Goal: Task Accomplishment & Management: Manage account settings

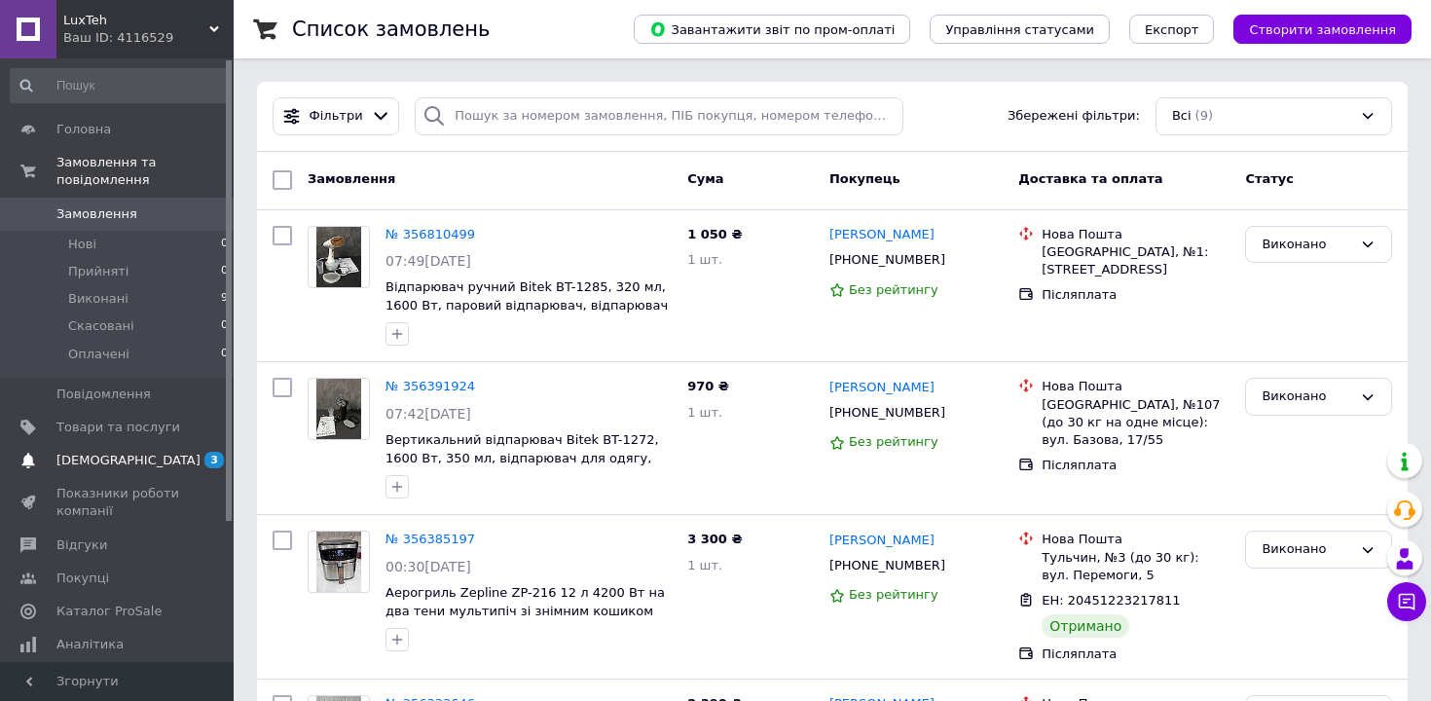
click at [166, 449] on link "Сповіщення 3 0" at bounding box center [119, 460] width 239 height 33
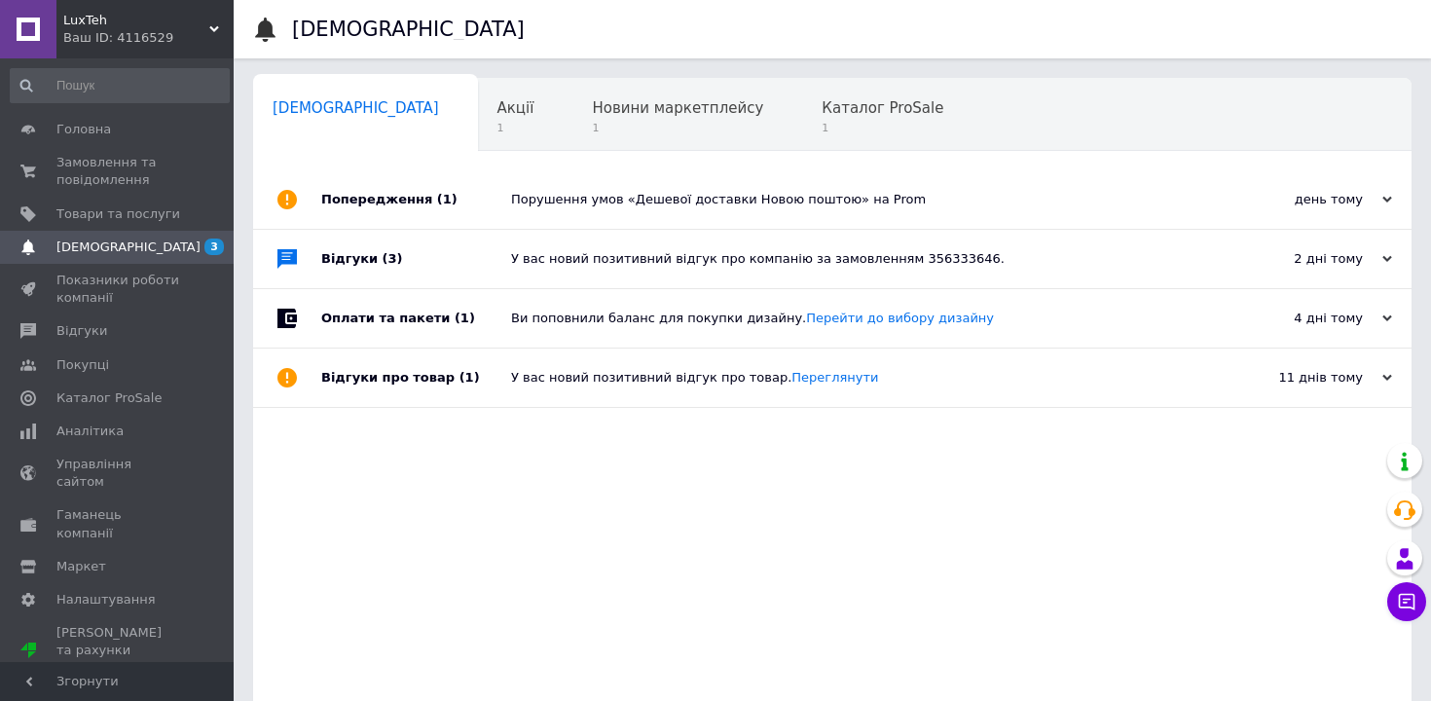
click at [138, 168] on span "Замовлення та повідомлення" at bounding box center [118, 171] width 124 height 35
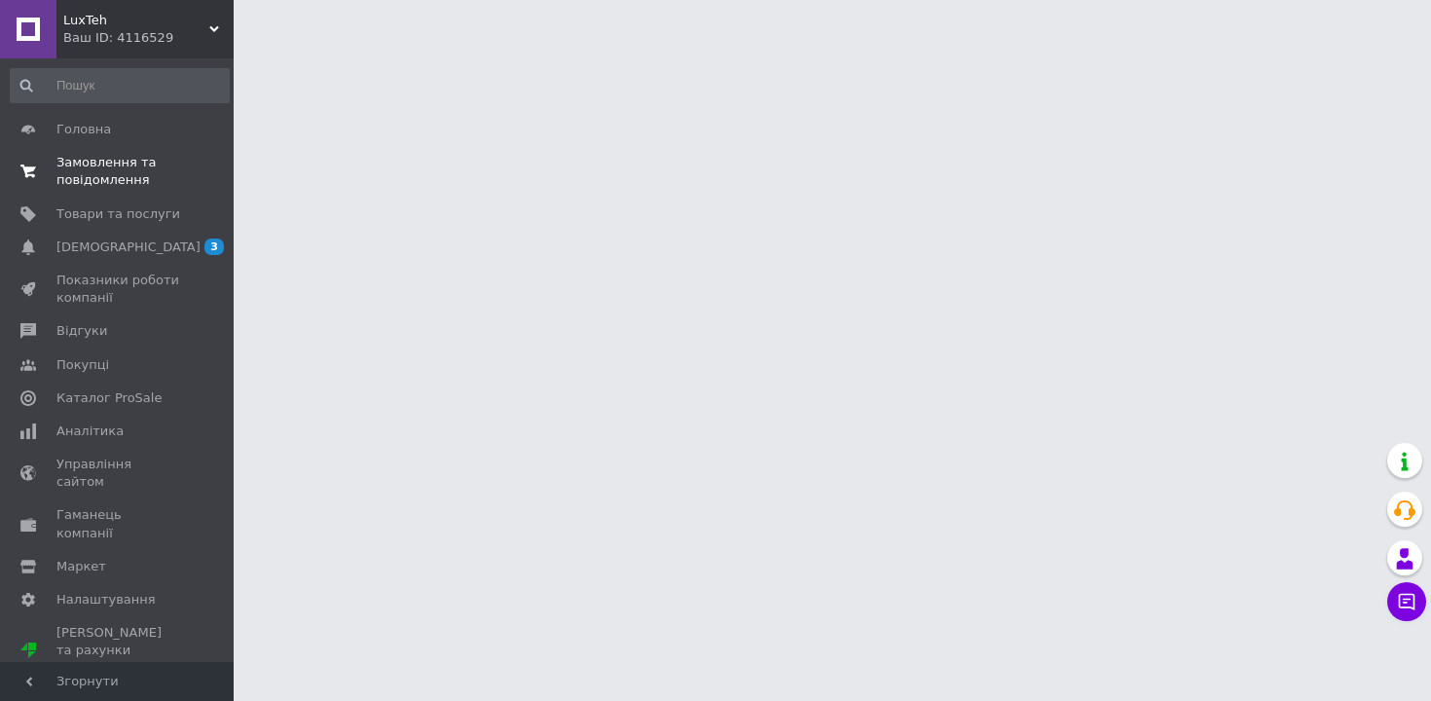
click at [123, 173] on span "Замовлення та повідомлення" at bounding box center [118, 171] width 124 height 35
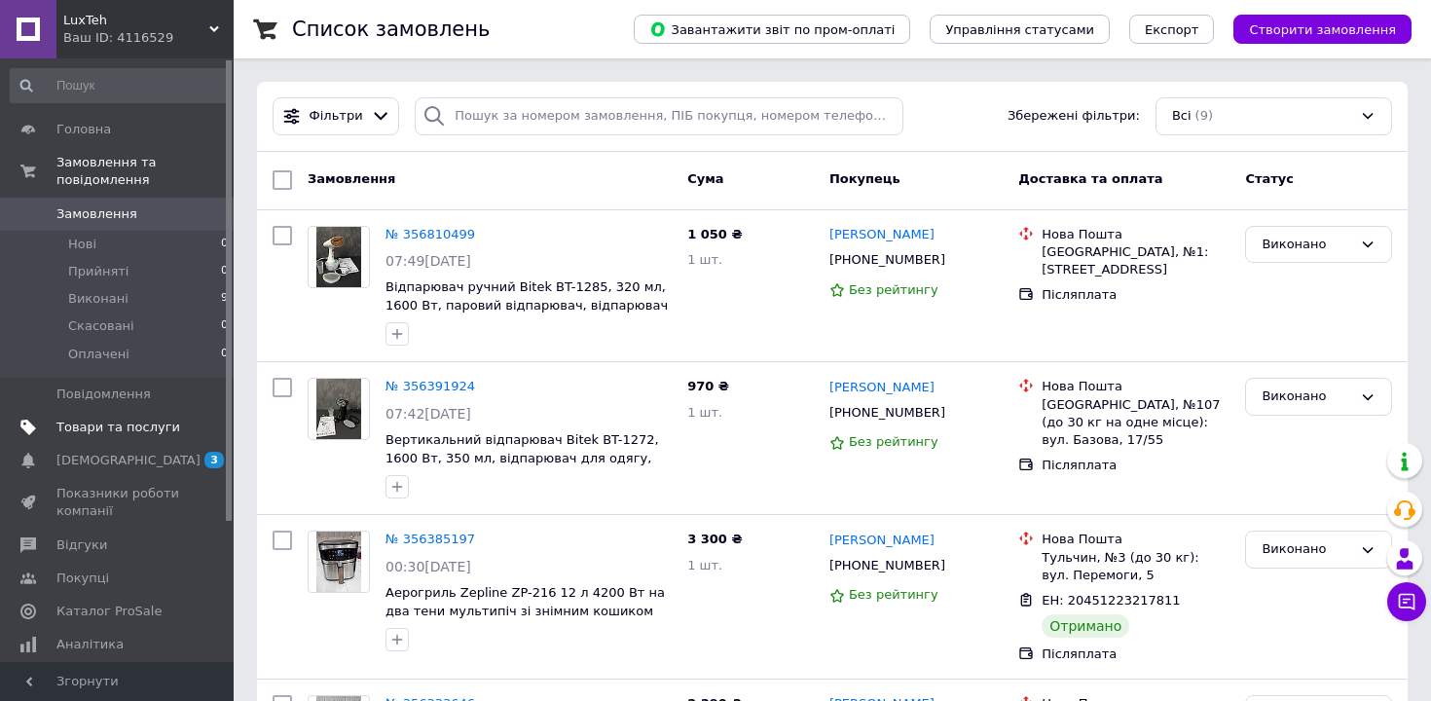
click at [137, 425] on span "Товари та послуги" at bounding box center [118, 428] width 124 height 18
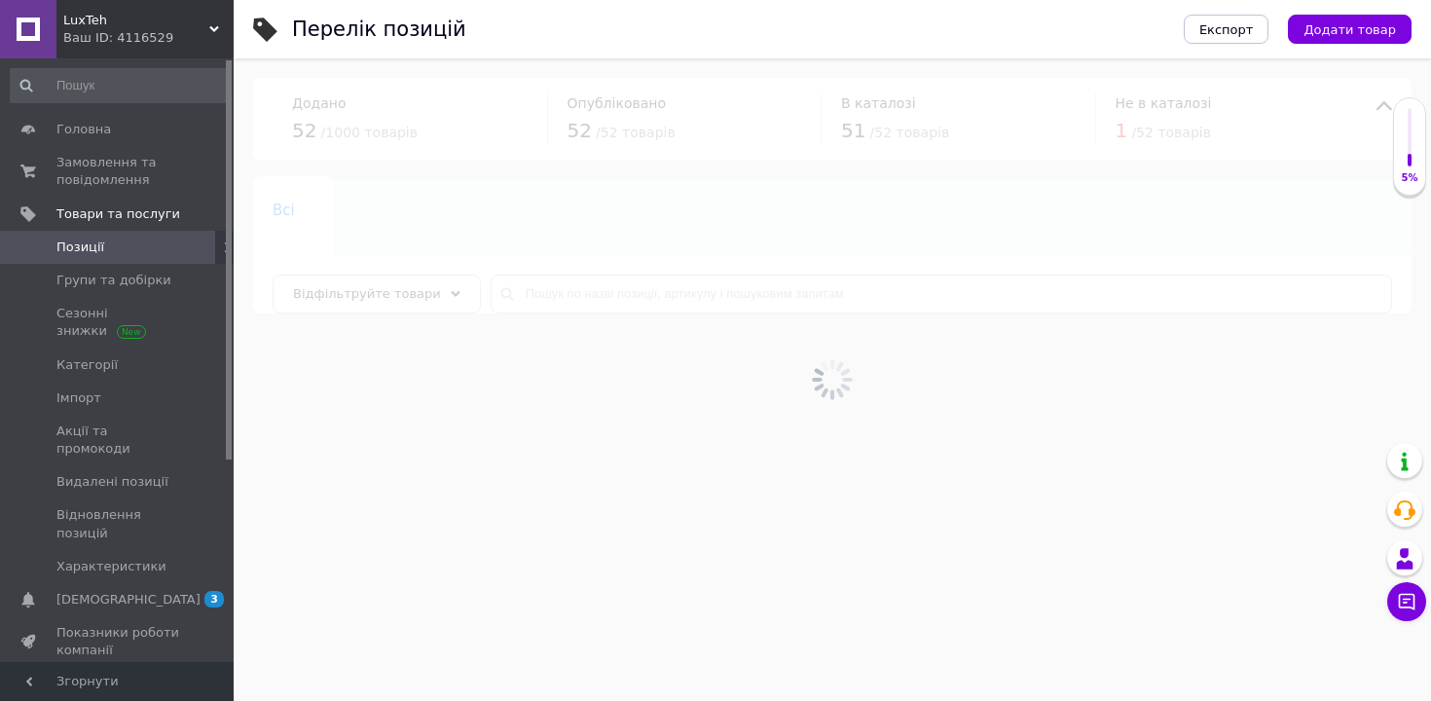
click at [645, 277] on div at bounding box center [832, 379] width 1197 height 642
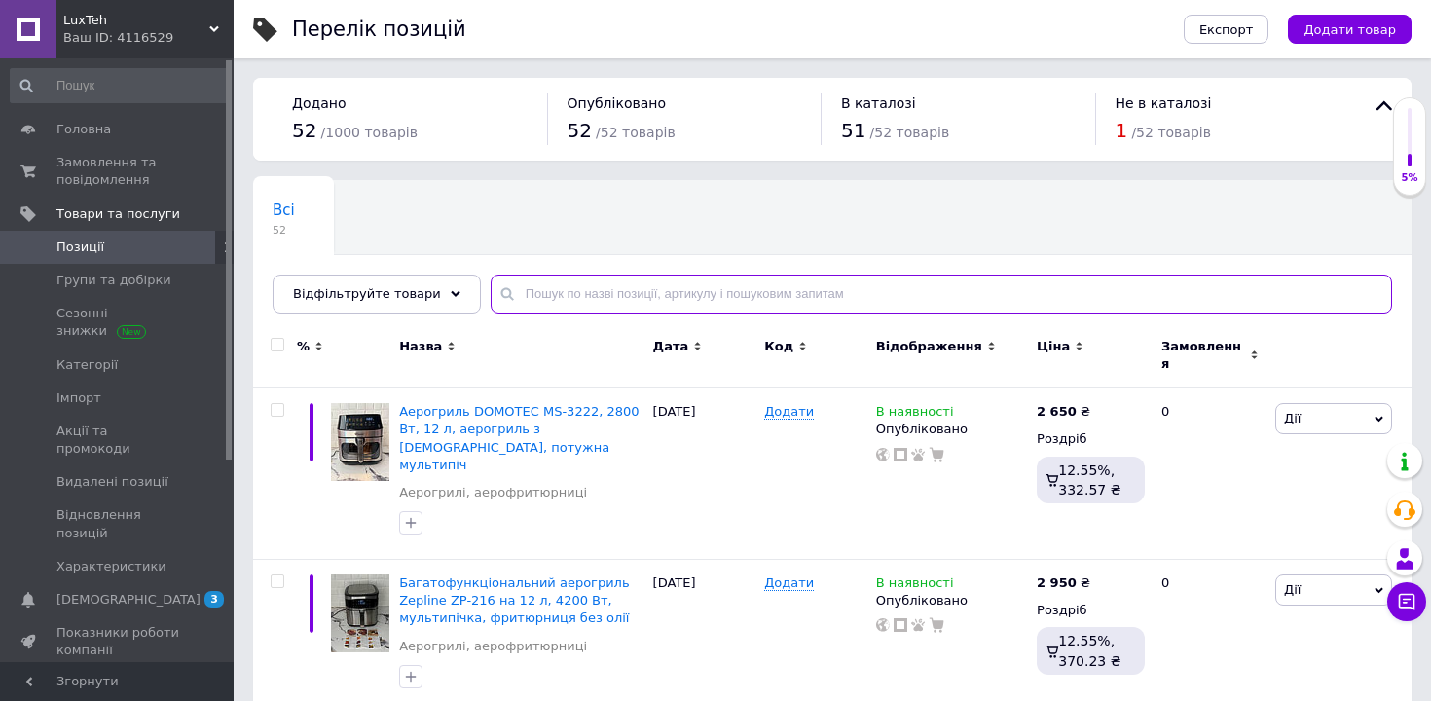
click at [643, 289] on input "text" at bounding box center [941, 294] width 901 height 39
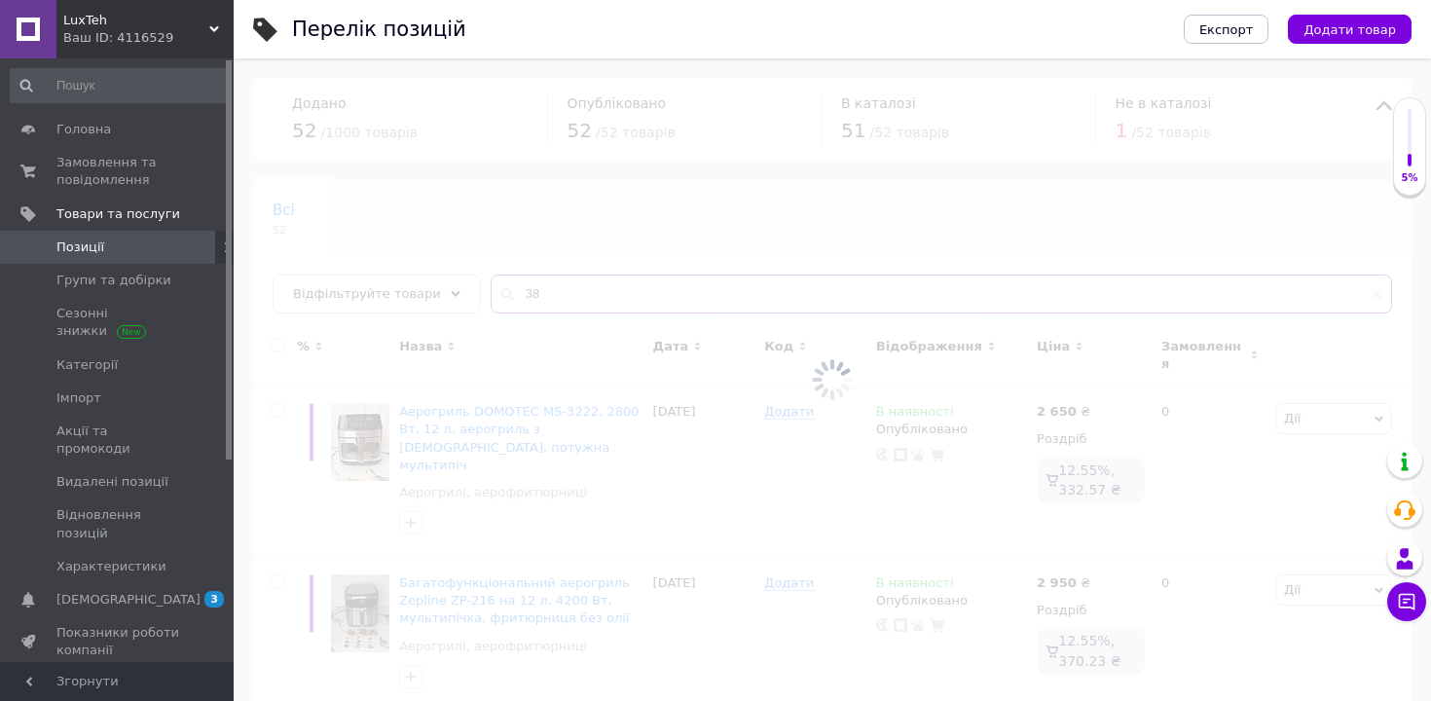
type input "3"
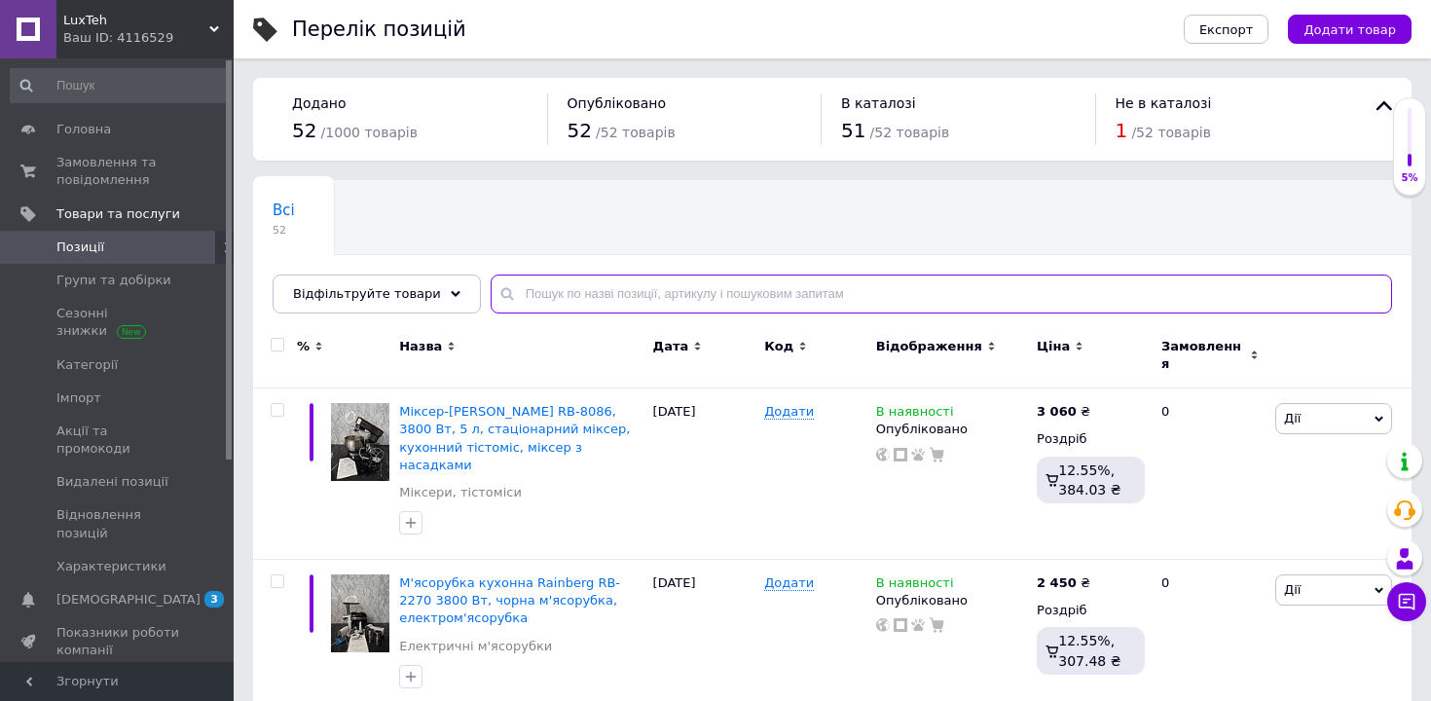
type input "5"
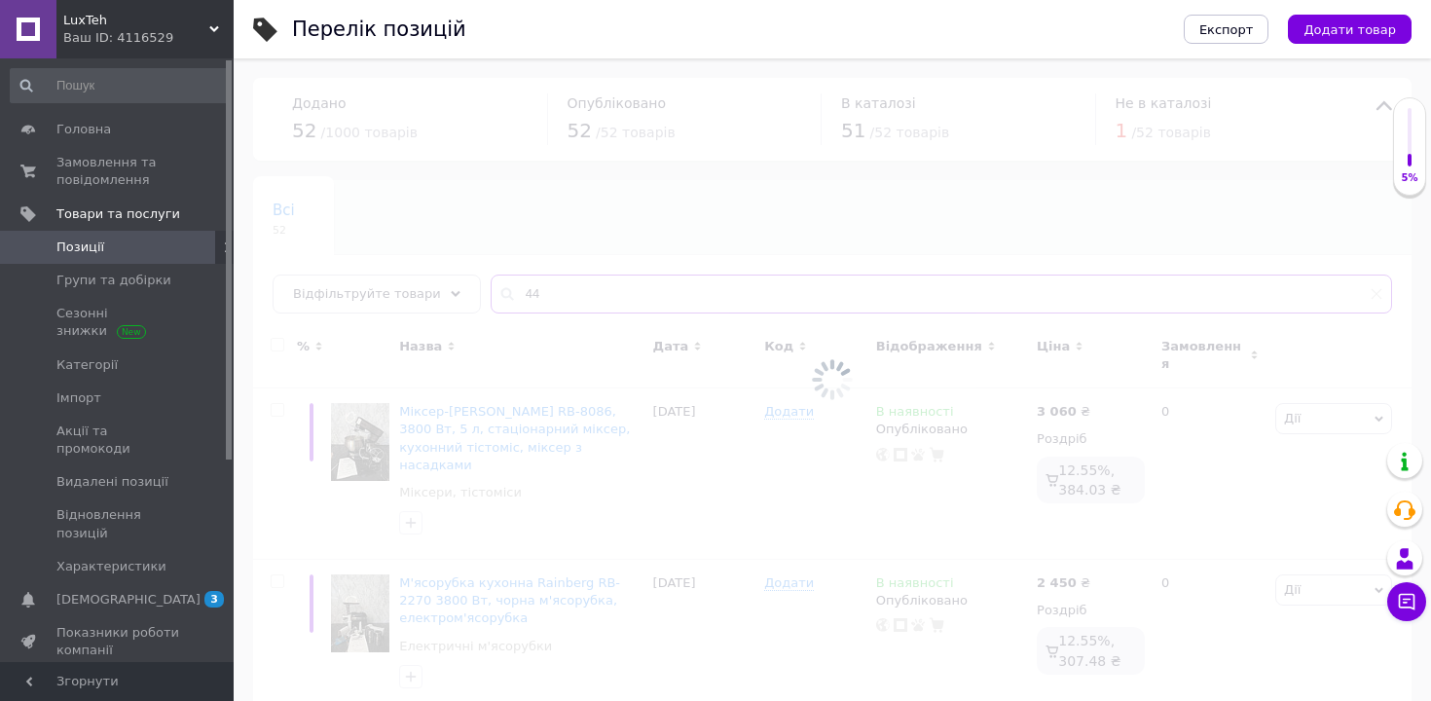
type input "4"
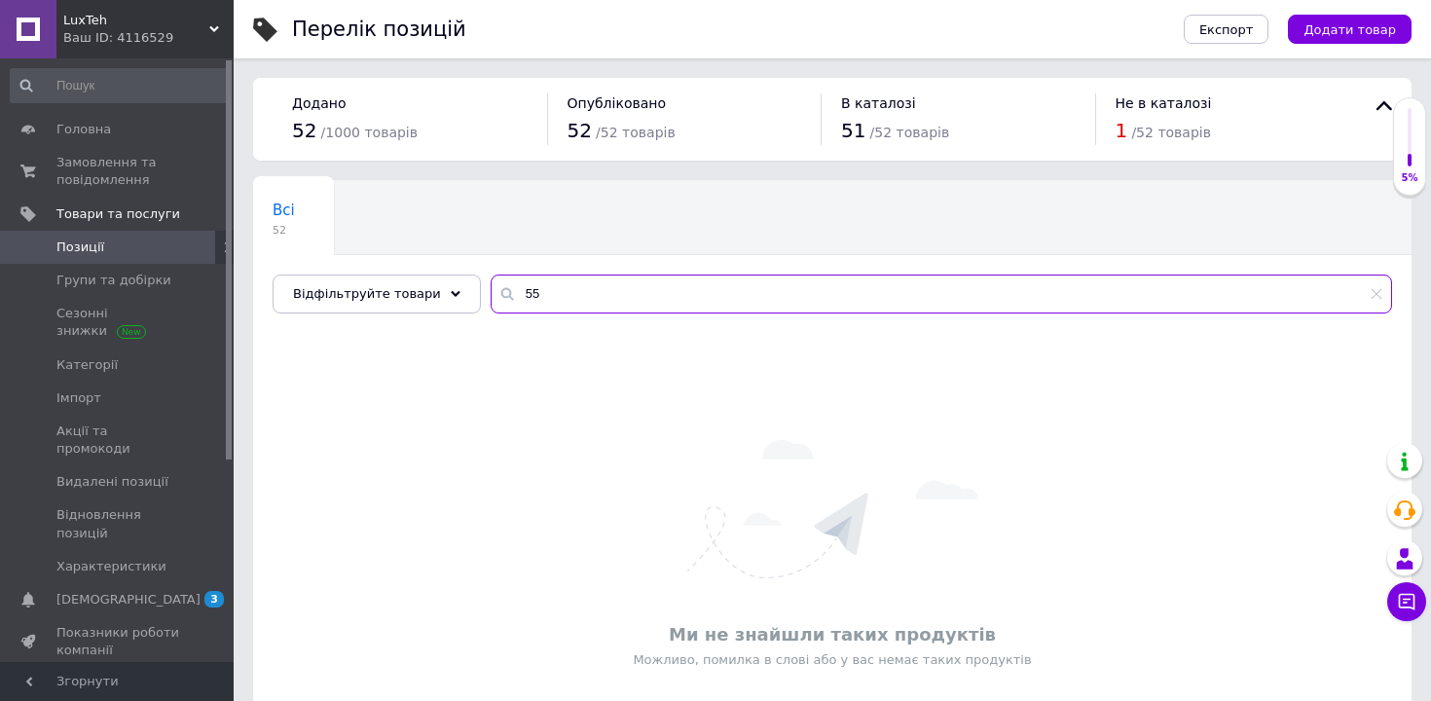
type input "5"
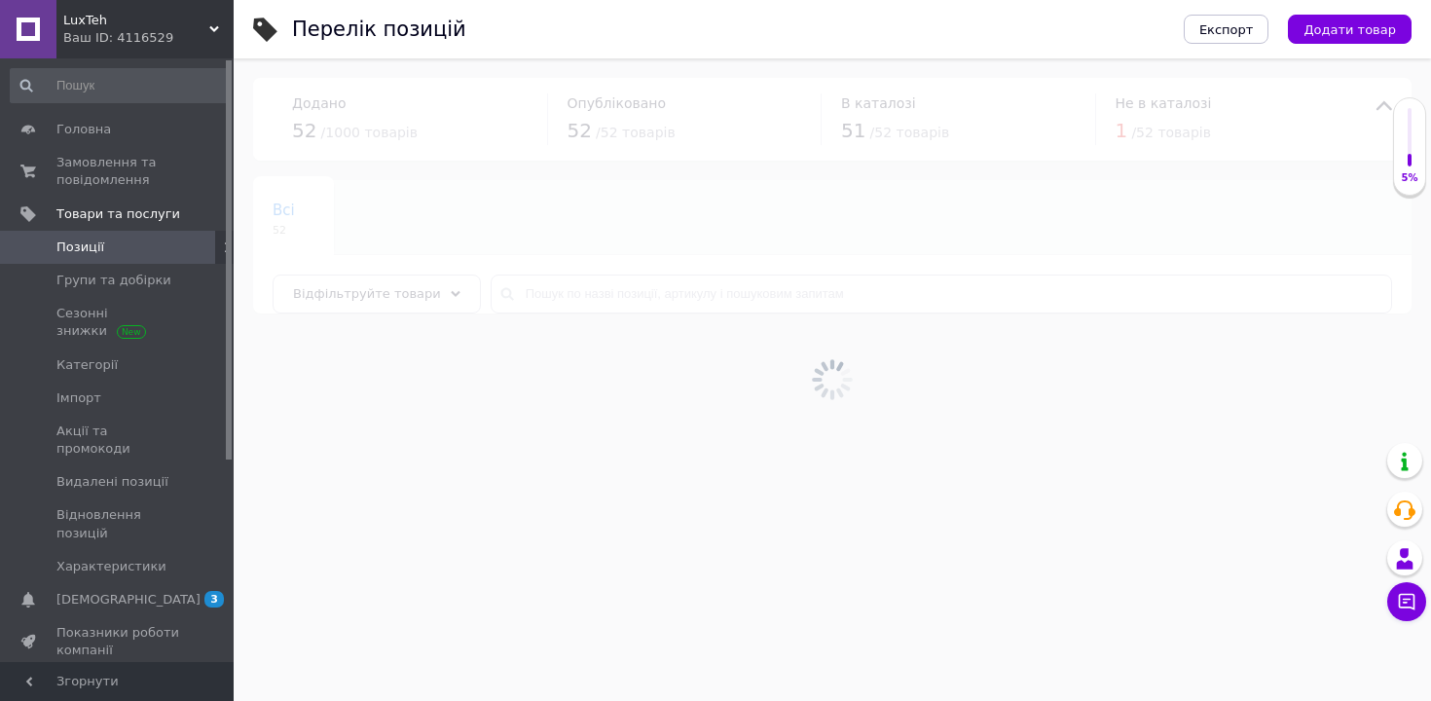
click at [162, 245] on span "Позиції" at bounding box center [118, 247] width 124 height 18
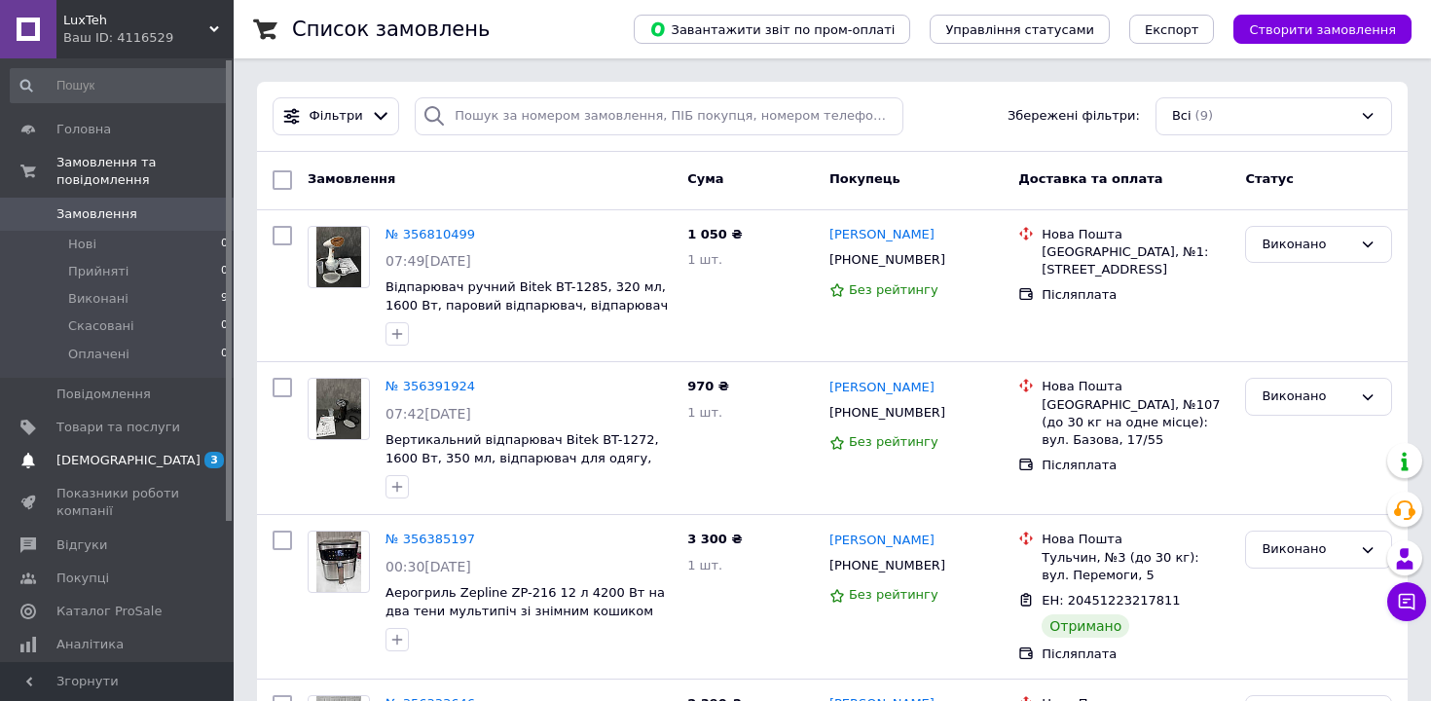
click at [170, 451] on link "Сповіщення 3 0" at bounding box center [119, 460] width 239 height 33
click at [139, 422] on span "Товари та послуги" at bounding box center [118, 428] width 124 height 18
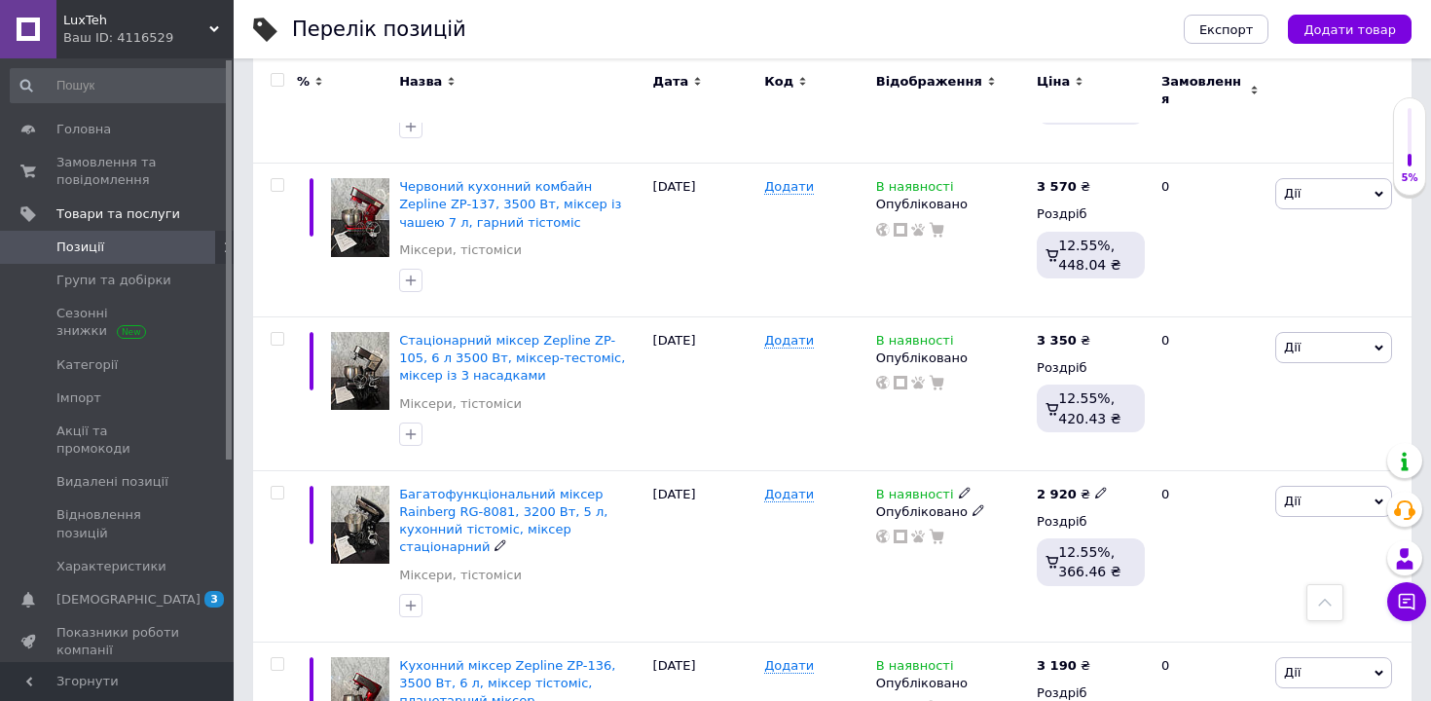
scroll to position [2854, 0]
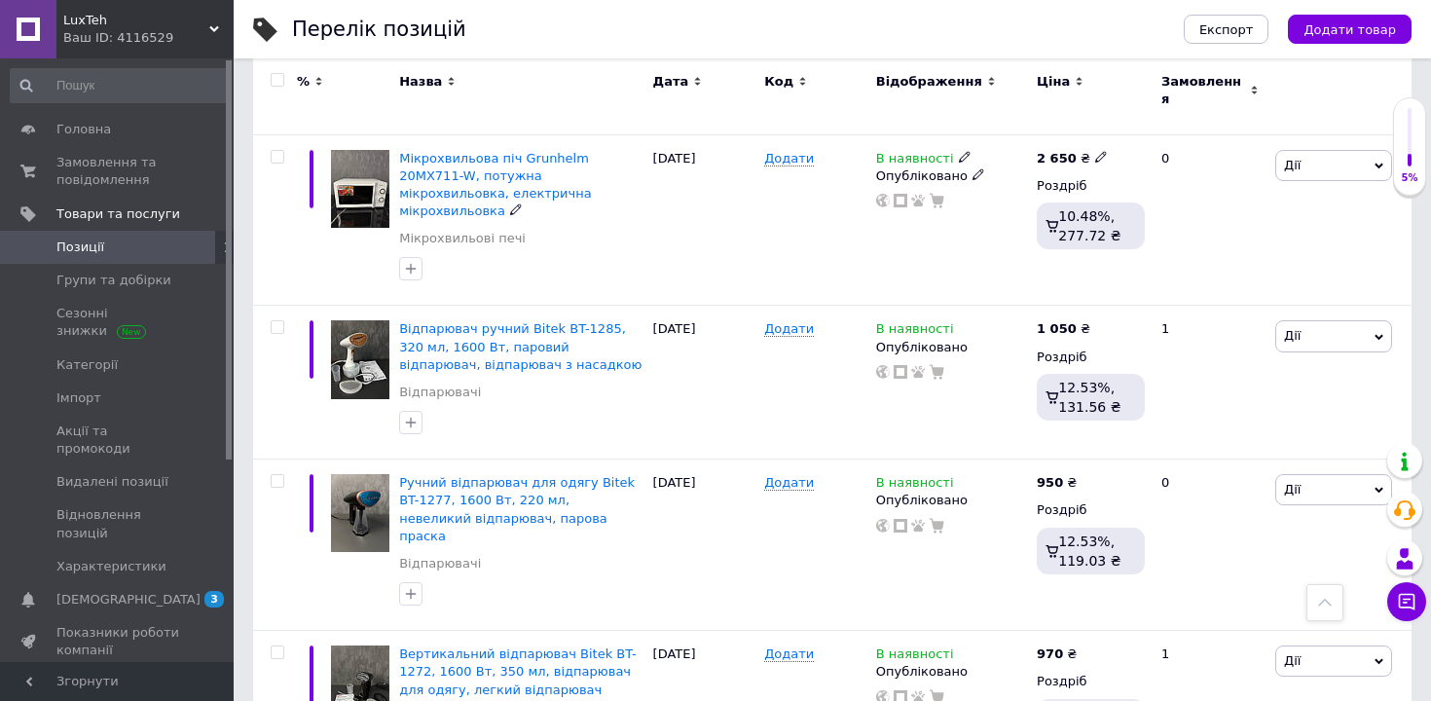
scroll to position [2827, 0]
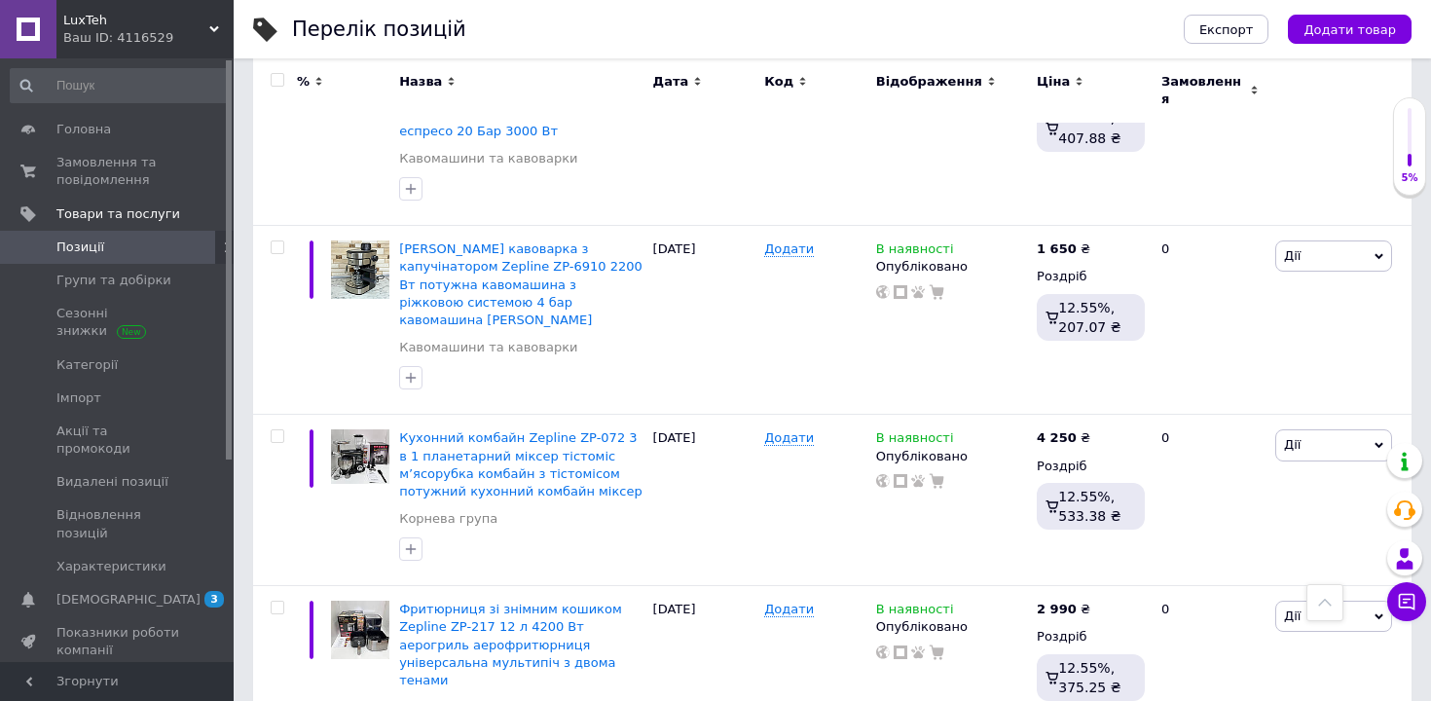
scroll to position [1811, 0]
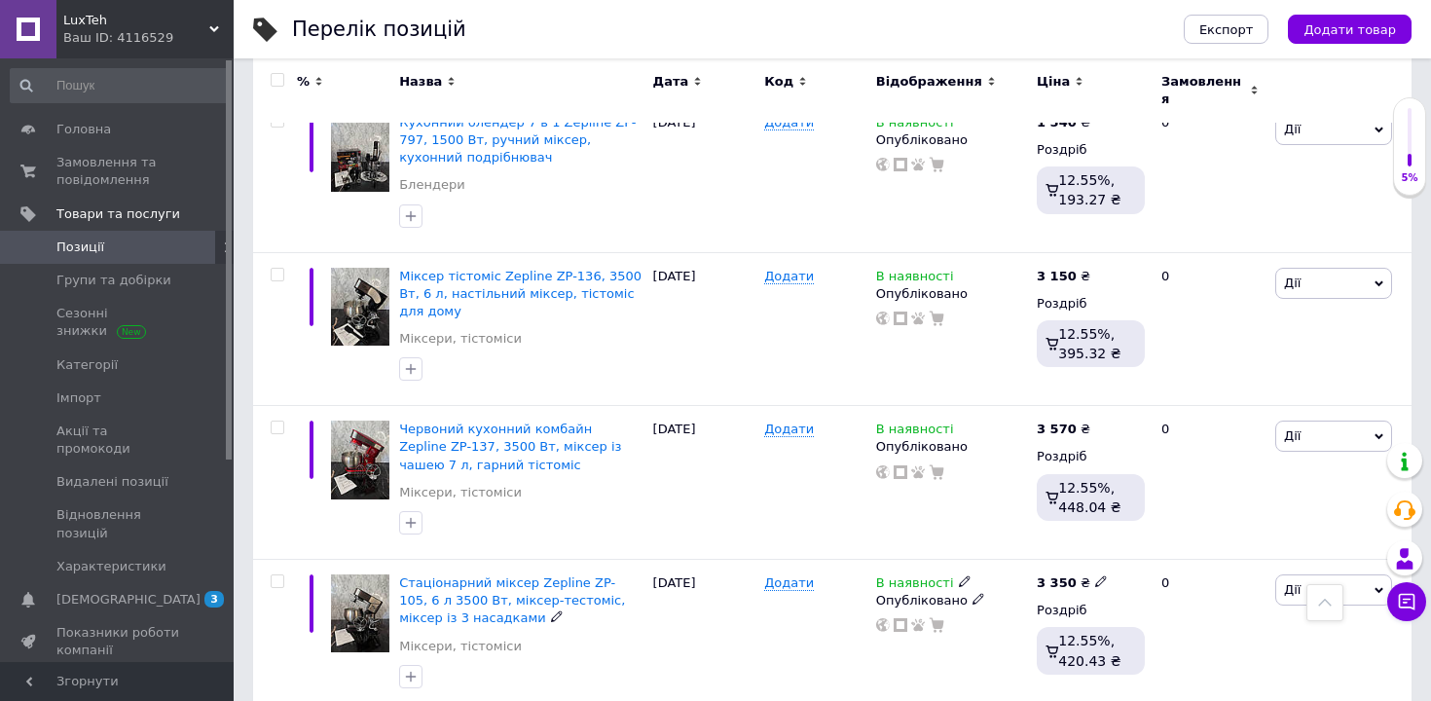
scroll to position [2854, 0]
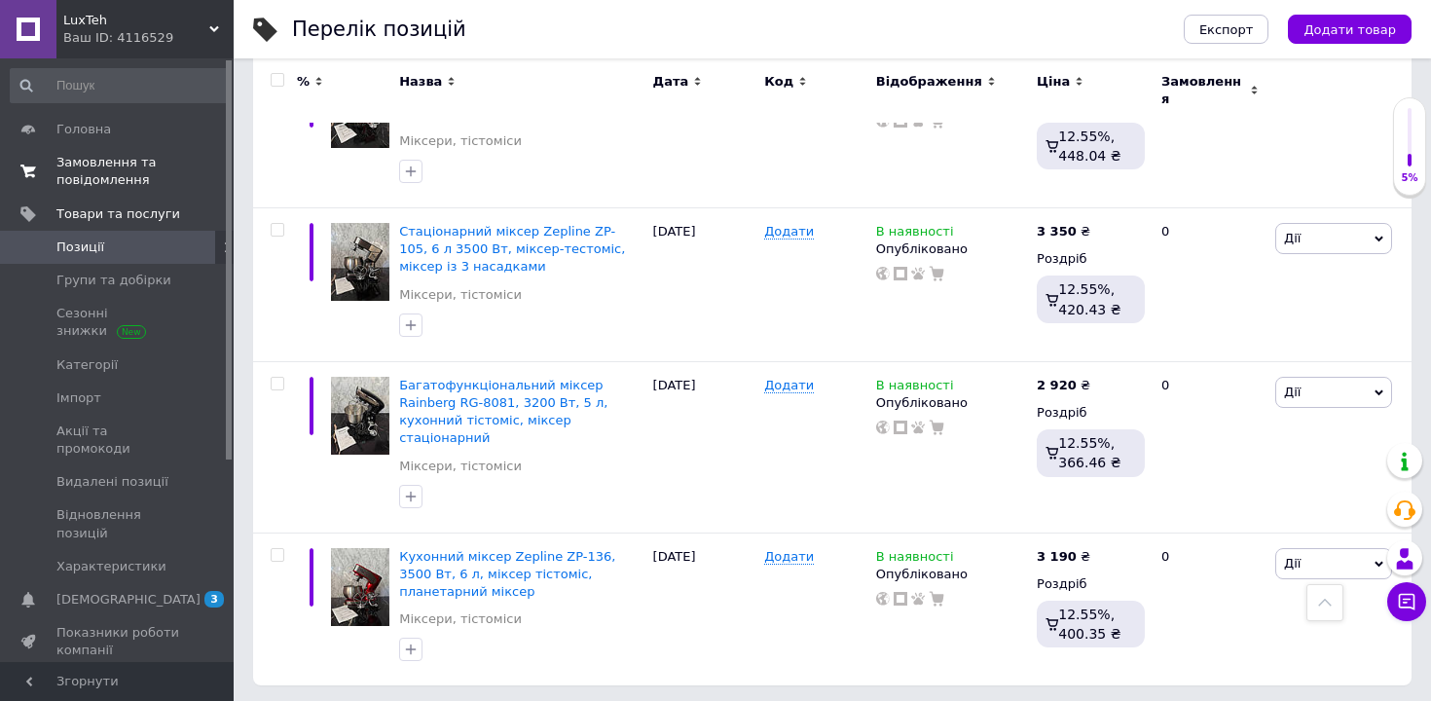
click at [75, 165] on span "Замовлення та повідомлення" at bounding box center [118, 171] width 124 height 35
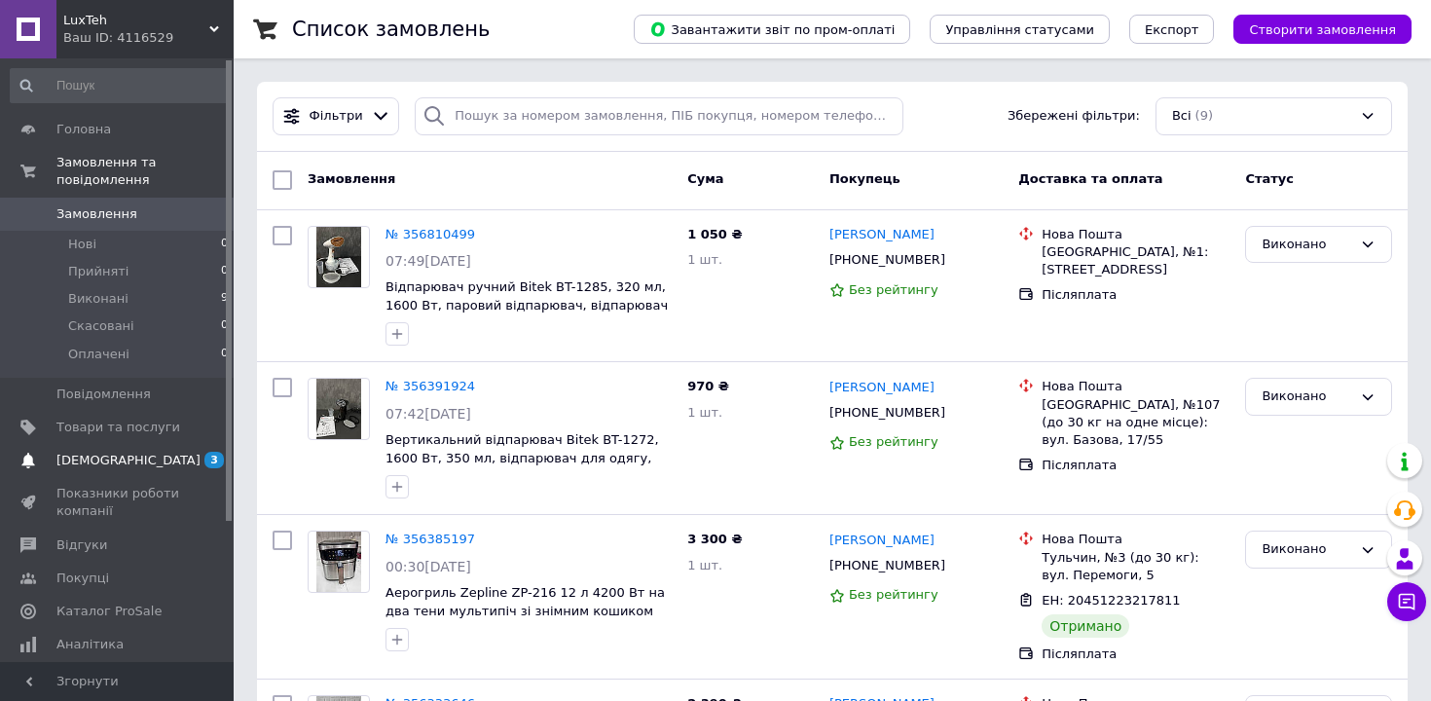
click at [178, 466] on span "[DEMOGRAPHIC_DATA]" at bounding box center [118, 461] width 124 height 18
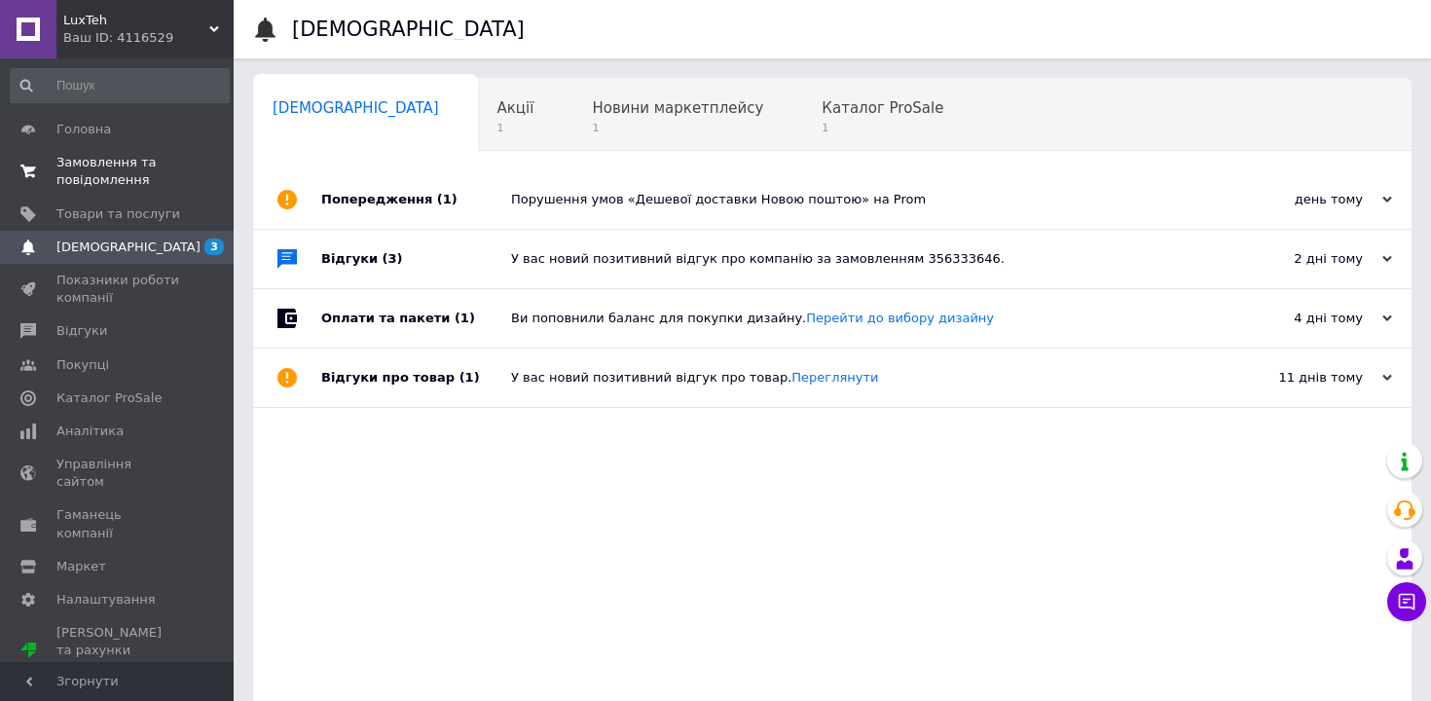
click at [117, 162] on span "Замовлення та повідомлення" at bounding box center [118, 171] width 124 height 35
